Goal: Information Seeking & Learning: Learn about a topic

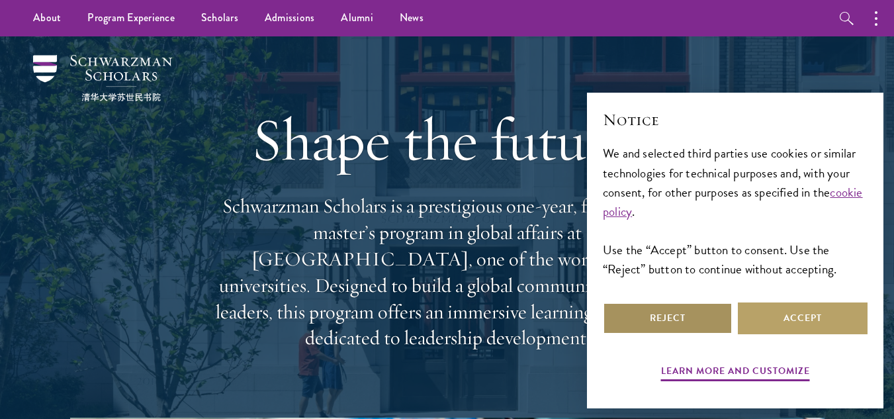
click at [662, 309] on button "Reject" at bounding box center [668, 318] width 130 height 32
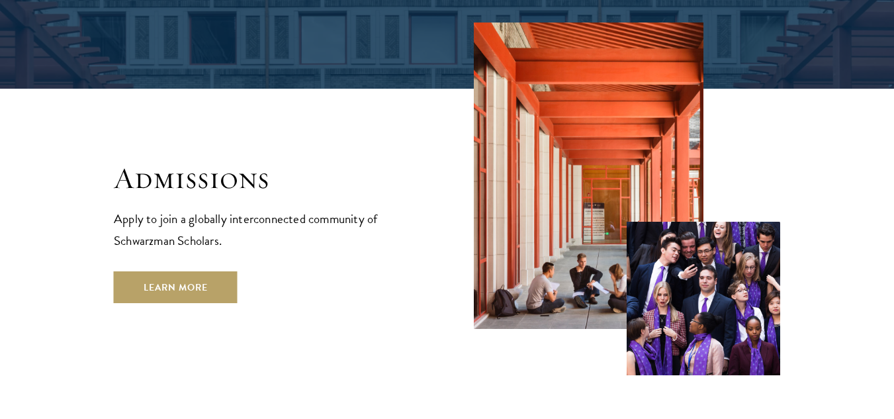
scroll to position [2144, 0]
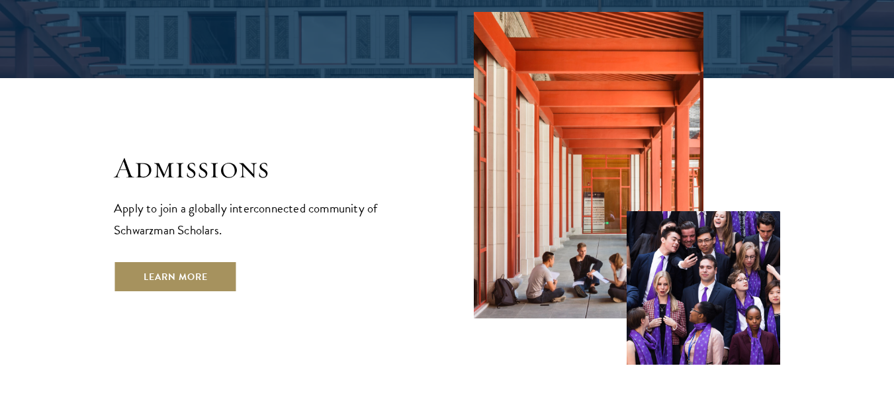
click at [212, 261] on link "Learn More" at bounding box center [176, 277] width 124 height 32
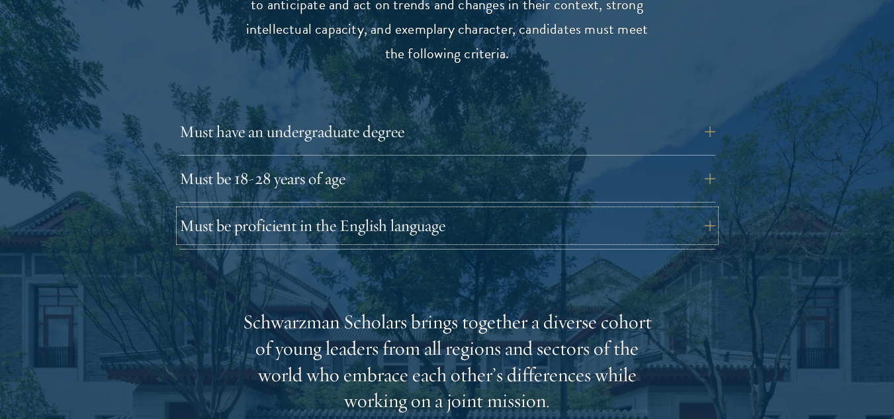
scroll to position [1826, 0]
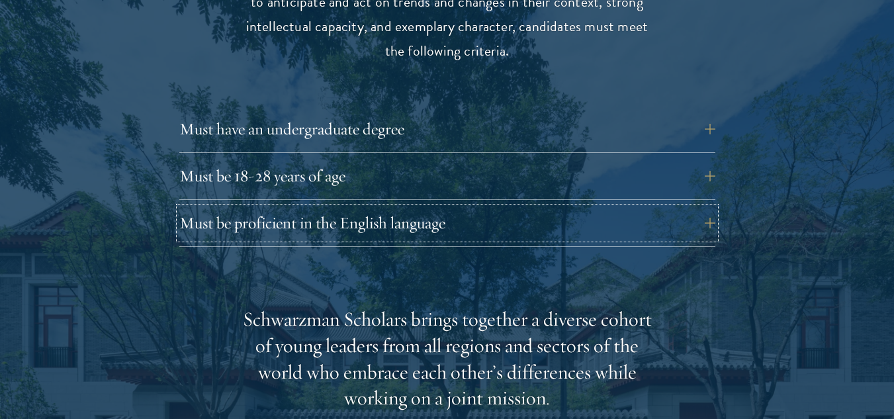
click at [212, 207] on button "Must be proficient in the English language" at bounding box center [447, 223] width 536 height 32
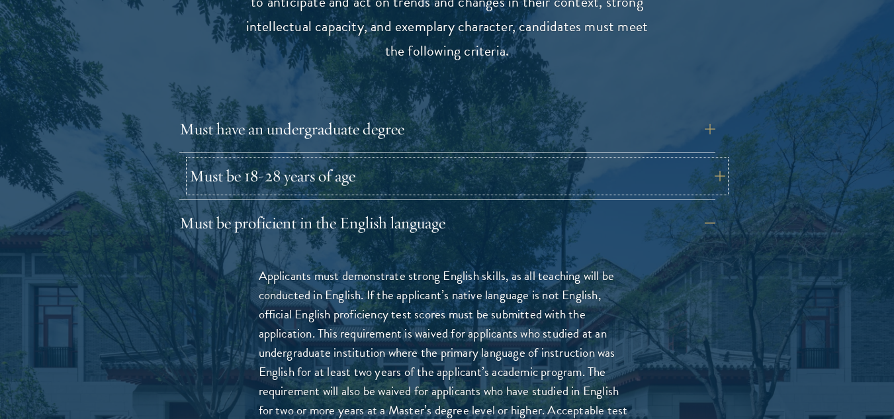
click at [714, 160] on button "Must be 18-28 years of age" at bounding box center [457, 176] width 536 height 32
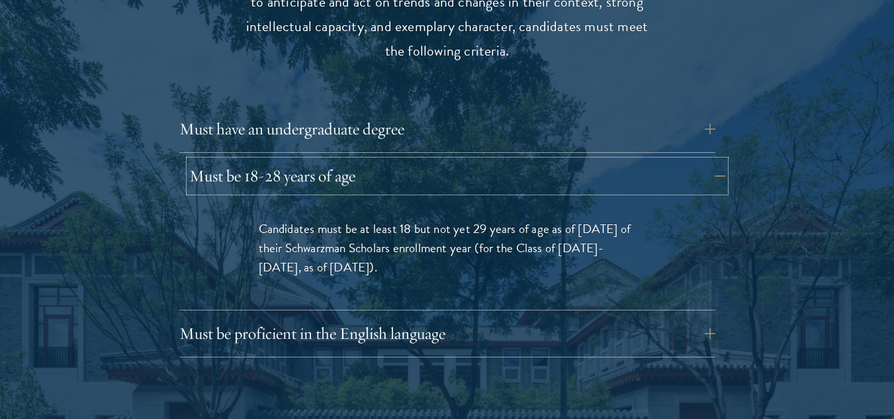
click at [714, 160] on button "Must be 18-28 years of age" at bounding box center [457, 176] width 536 height 32
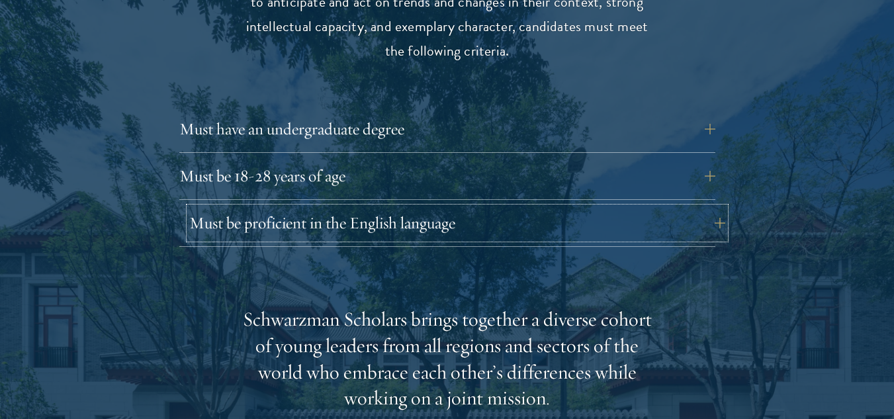
click at [705, 207] on button "Must be proficient in the English language" at bounding box center [457, 223] width 536 height 32
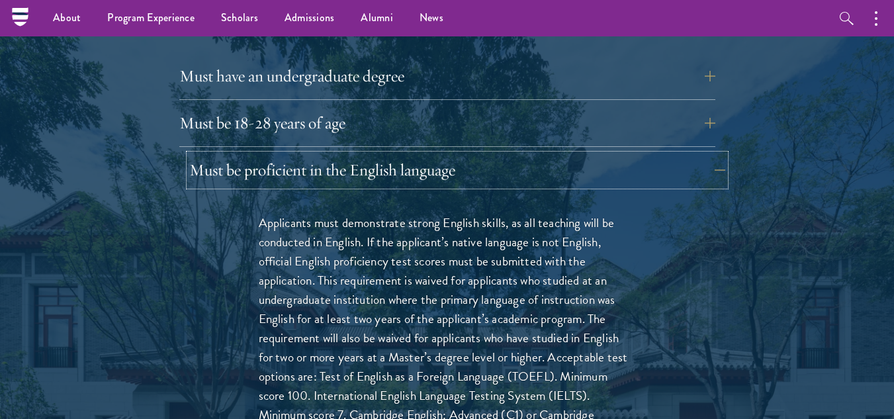
scroll to position [1774, 0]
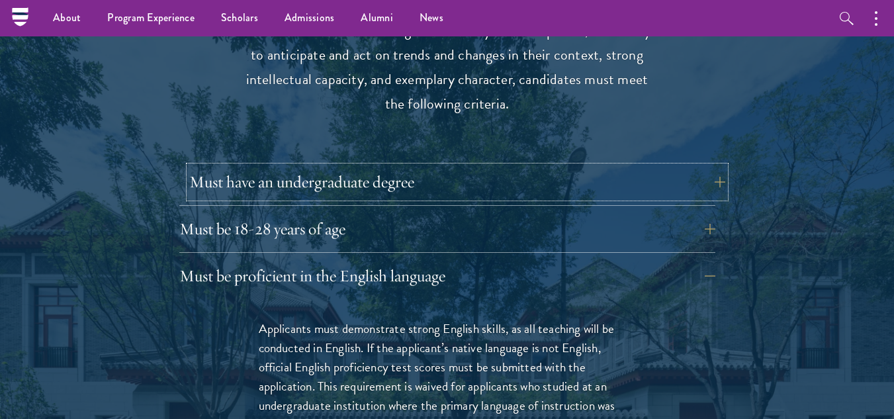
click at [715, 166] on button "Must have an undergraduate degree" at bounding box center [457, 182] width 536 height 32
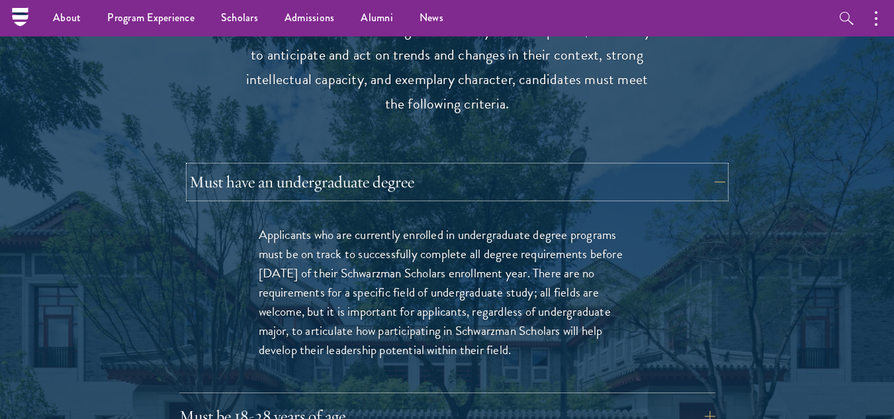
click at [717, 166] on button "Must have an undergraduate degree" at bounding box center [457, 182] width 536 height 32
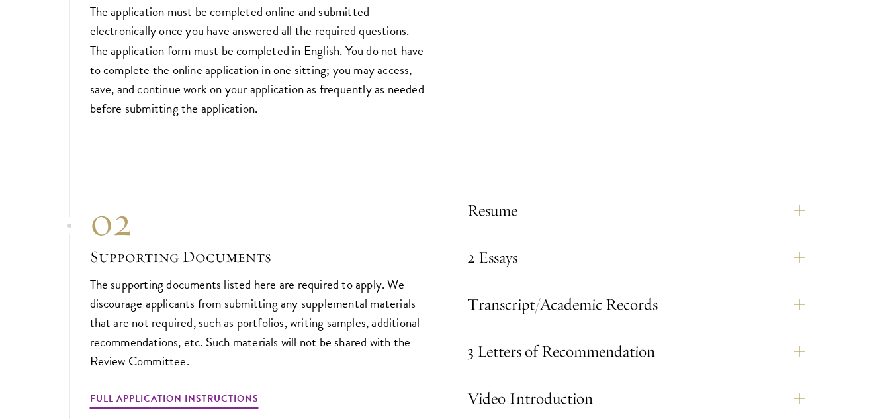
scroll to position [4058, 0]
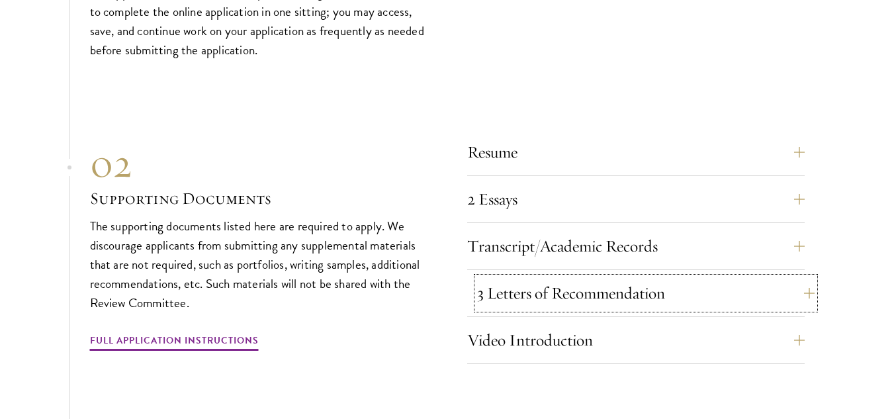
click at [786, 277] on button "3 Letters of Recommendation" at bounding box center [646, 293] width 338 height 32
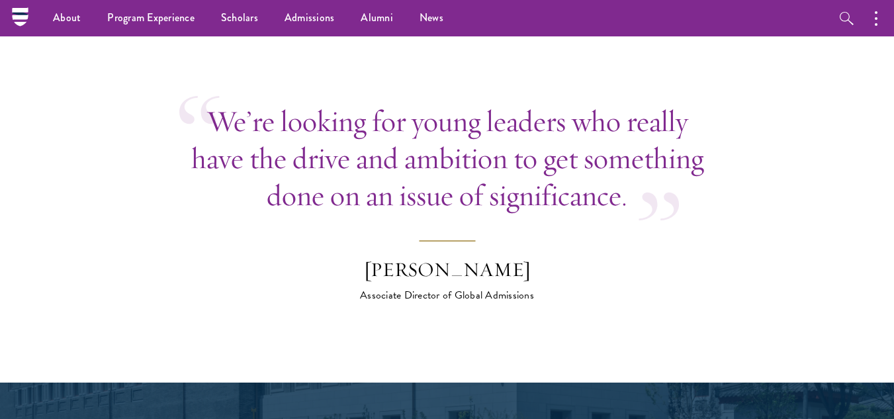
scroll to position [4932, 0]
